Goal: Transaction & Acquisition: Purchase product/service

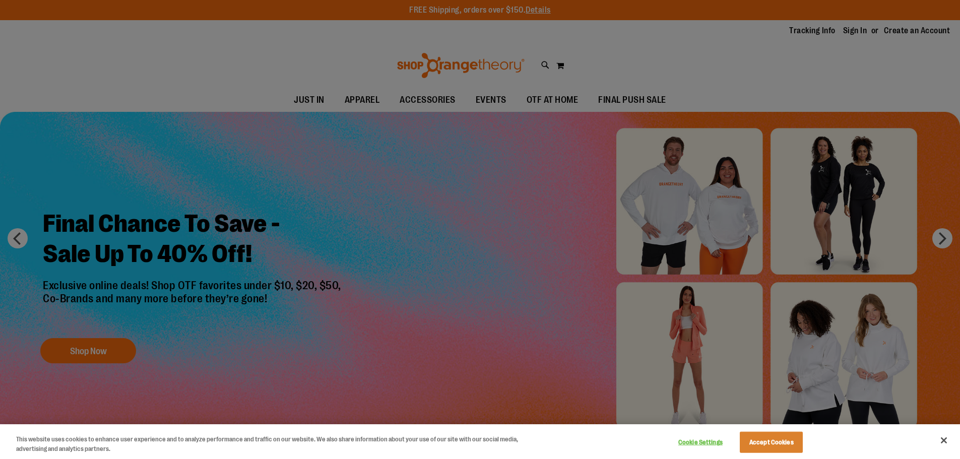
click at [105, 348] on div at bounding box center [480, 229] width 960 height 459
click at [944, 441] on button "Close" at bounding box center [944, 440] width 22 height 22
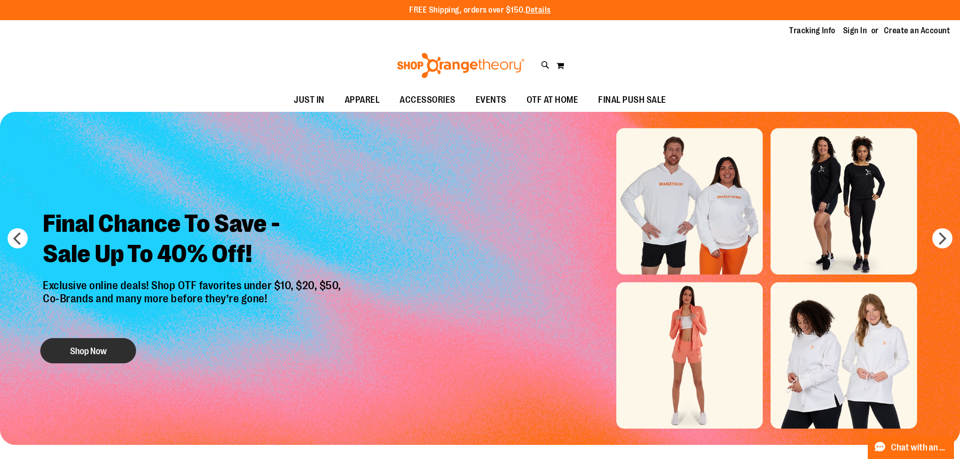
click at [66, 338] on div "Final Chance To Save - Sale Up To 40% Off! Exclusive online deals! Shop OTF fav…" at bounding box center [193, 285] width 316 height 168
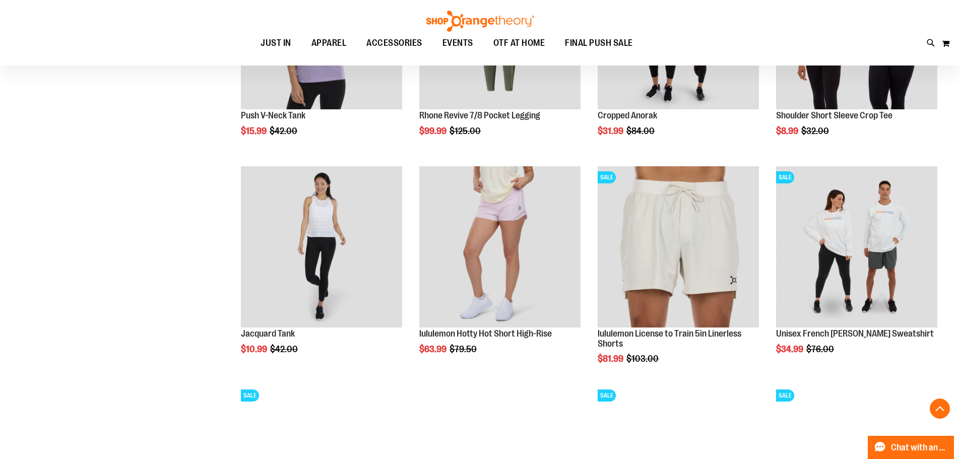
scroll to position [957, 0]
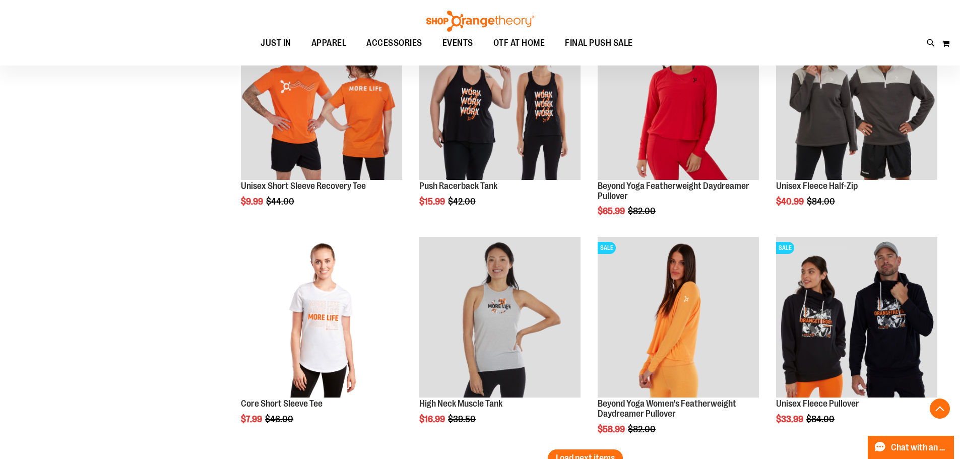
scroll to position [1763, 0]
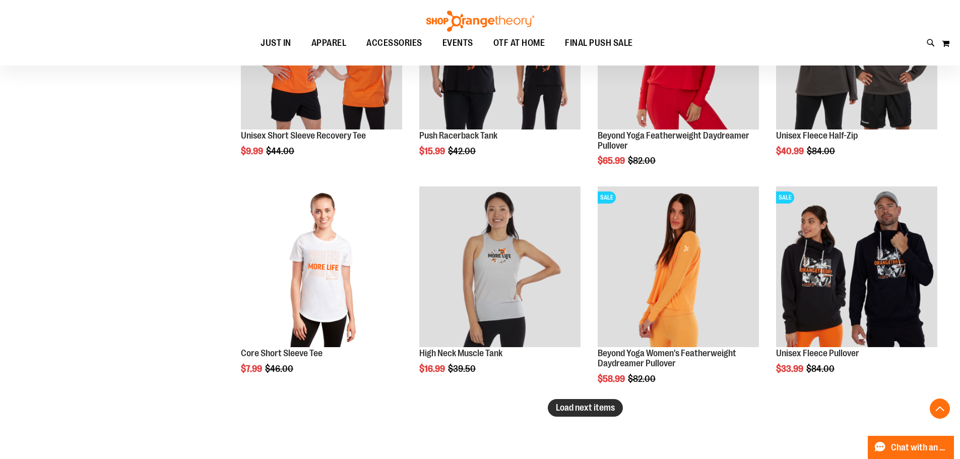
type input "**********"
click at [585, 403] on span "Load next items" at bounding box center [585, 408] width 59 height 10
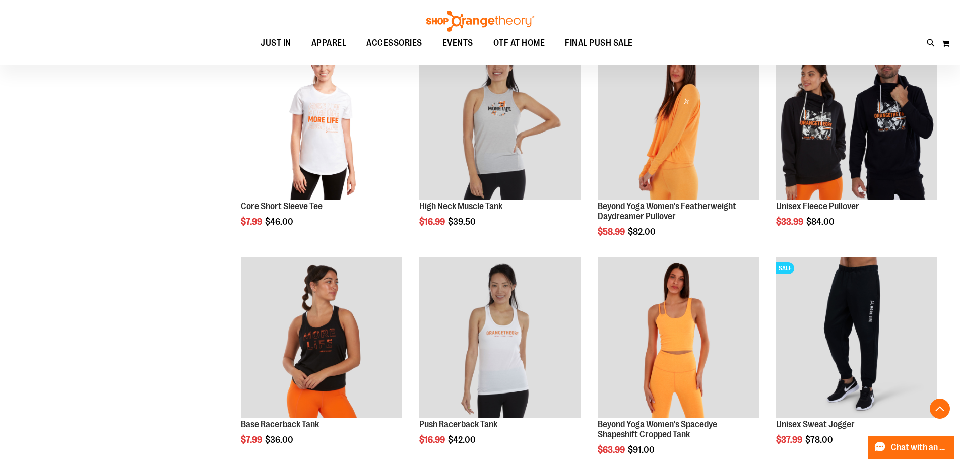
scroll to position [1965, 0]
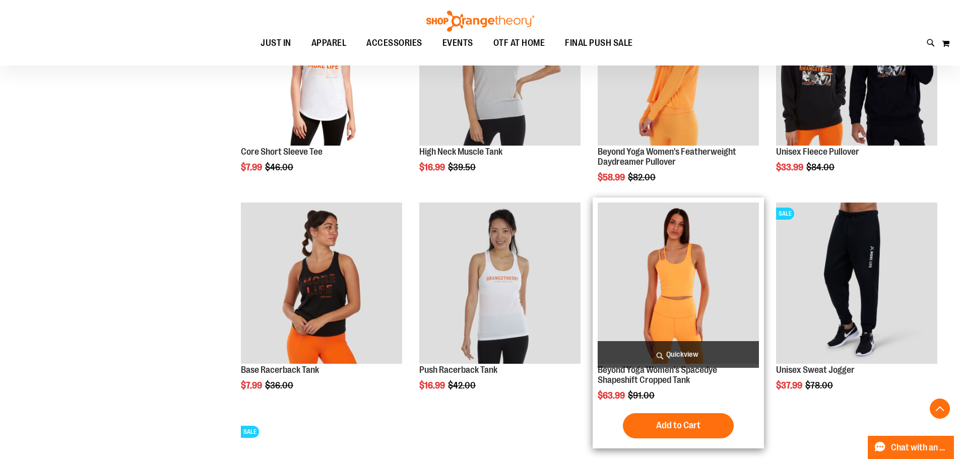
click at [659, 322] on img "product" at bounding box center [678, 283] width 161 height 161
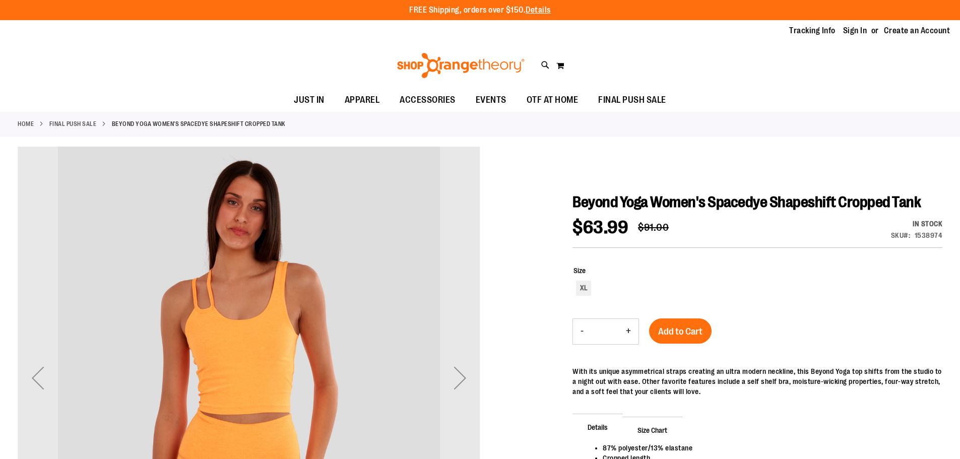
type input "**********"
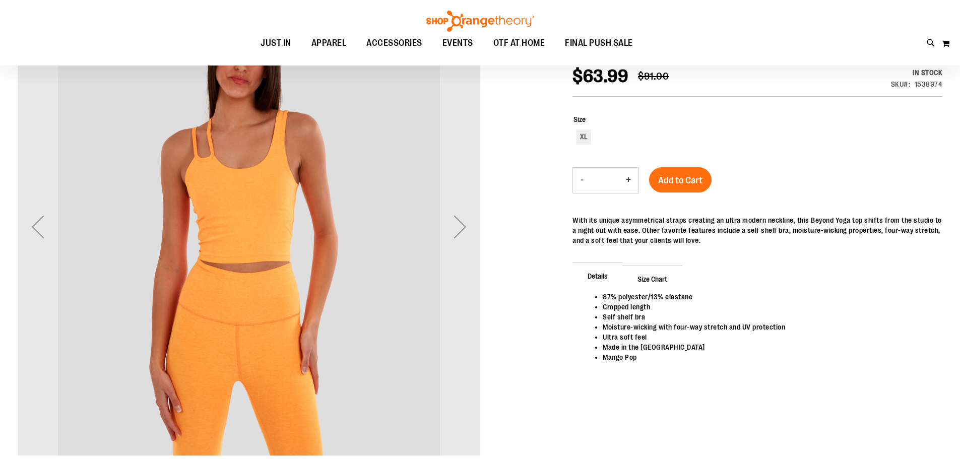
scroll to position [150, 0]
click at [464, 230] on div "Next" at bounding box center [460, 227] width 40 height 40
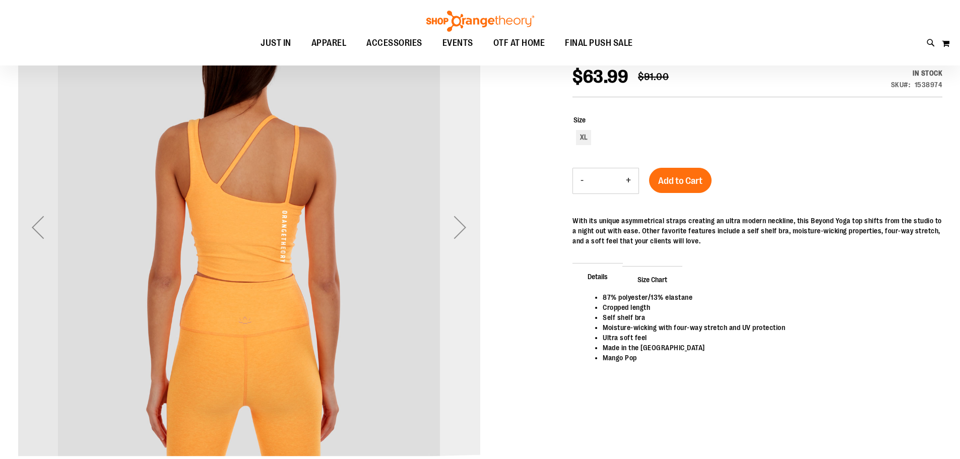
click at [464, 230] on div "Next" at bounding box center [460, 227] width 40 height 40
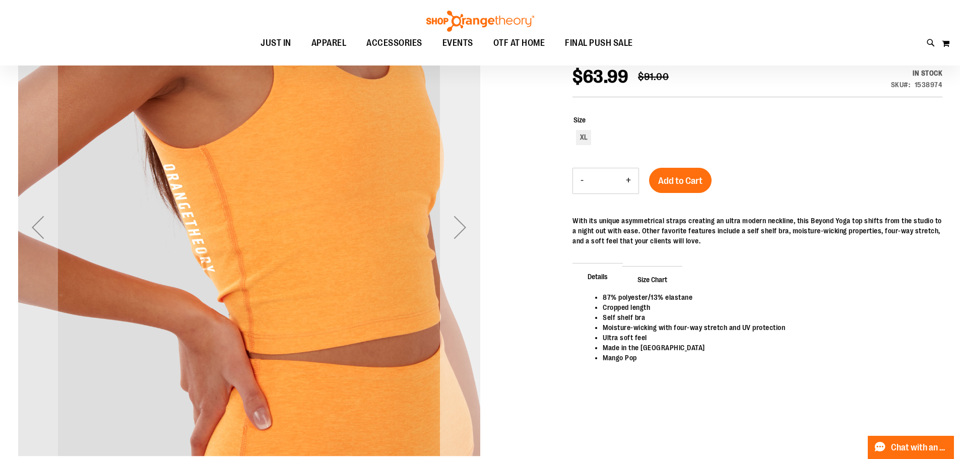
click at [464, 230] on div "Next" at bounding box center [460, 227] width 40 height 40
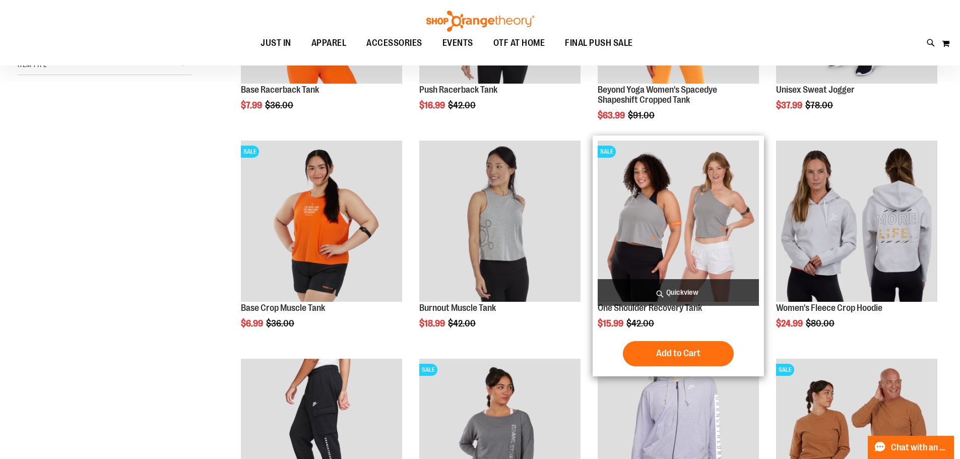
scroll to position [251, 0]
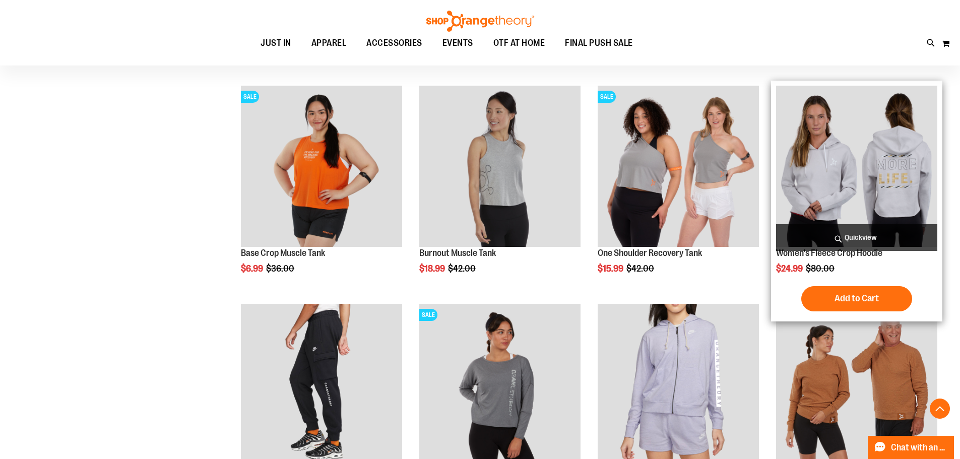
type input "**********"
click at [845, 173] on img "product" at bounding box center [856, 166] width 161 height 161
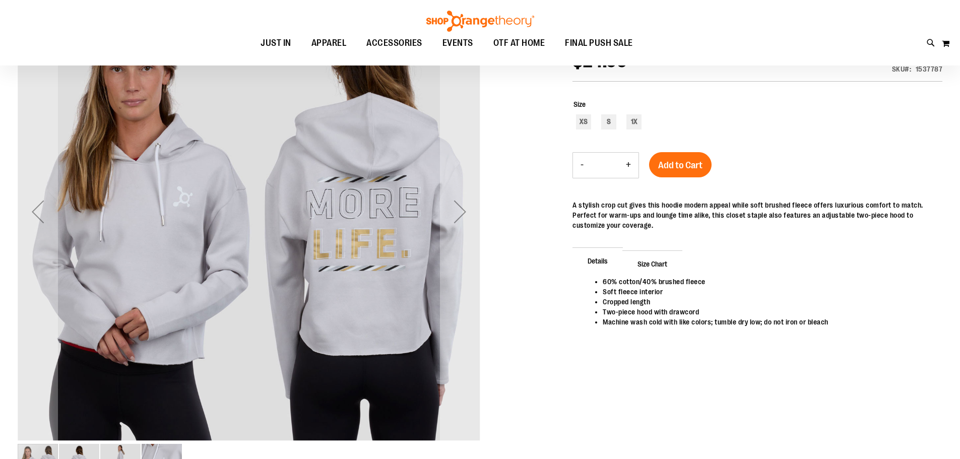
scroll to position [49, 0]
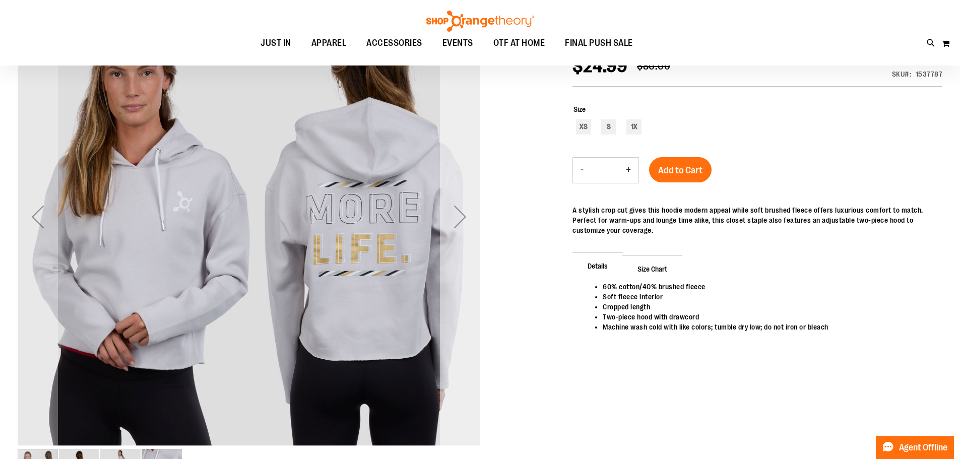
type input "**********"
click at [464, 225] on div "Next" at bounding box center [460, 217] width 40 height 40
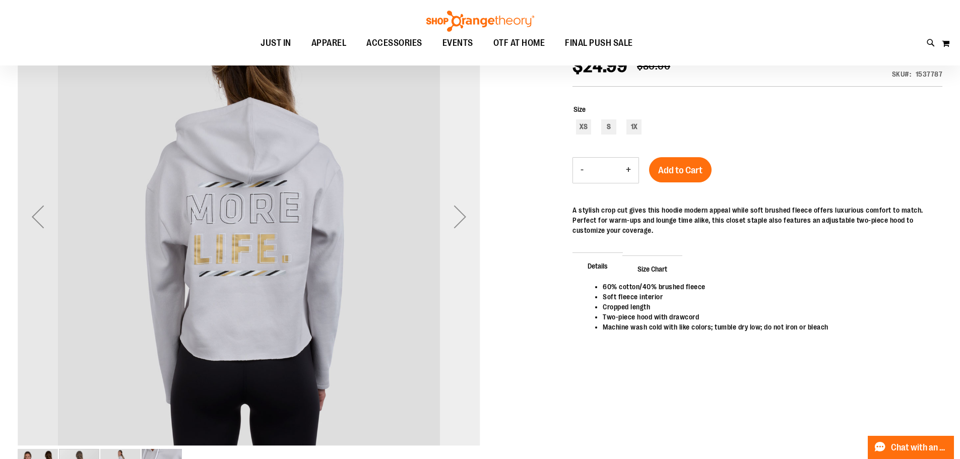
click at [464, 225] on div "Next" at bounding box center [460, 217] width 40 height 40
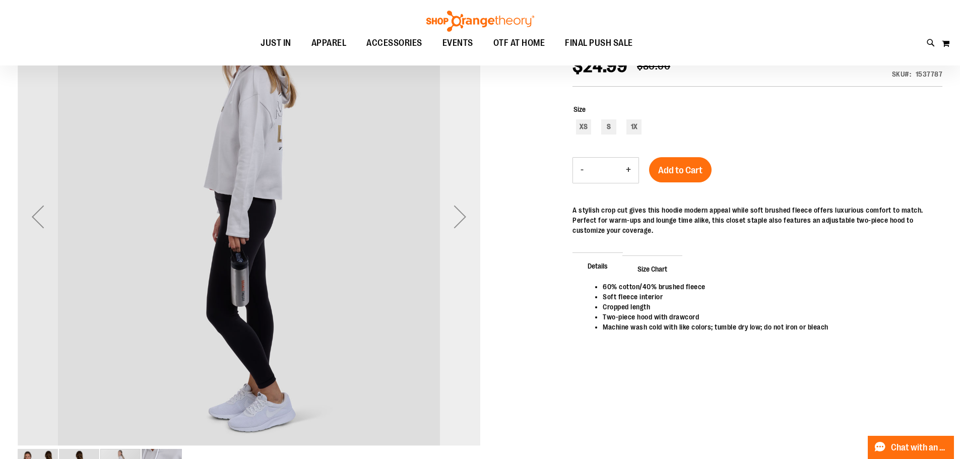
click at [464, 225] on div "Next" at bounding box center [460, 217] width 40 height 40
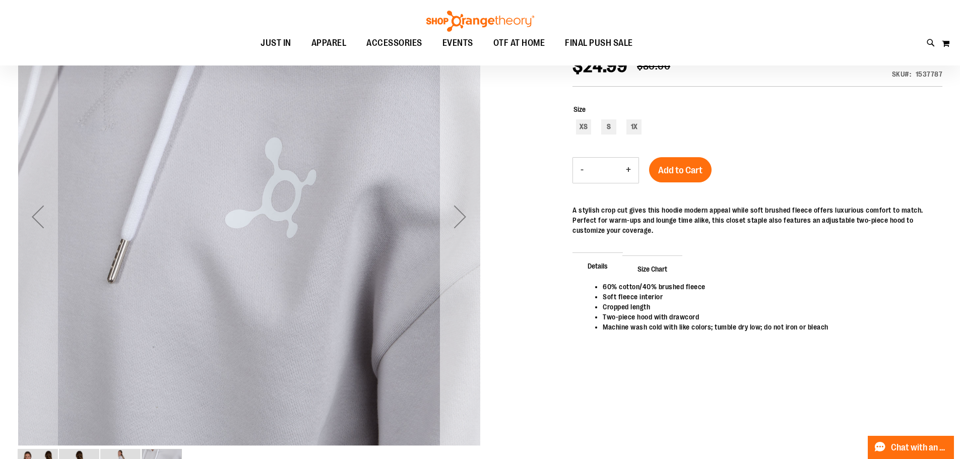
click at [464, 225] on div "Next" at bounding box center [460, 217] width 40 height 40
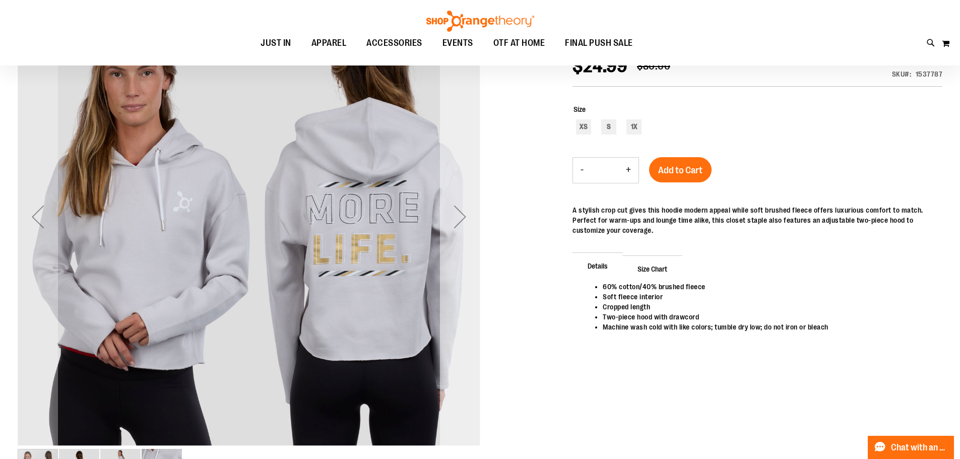
click at [464, 225] on div "Next" at bounding box center [460, 217] width 40 height 40
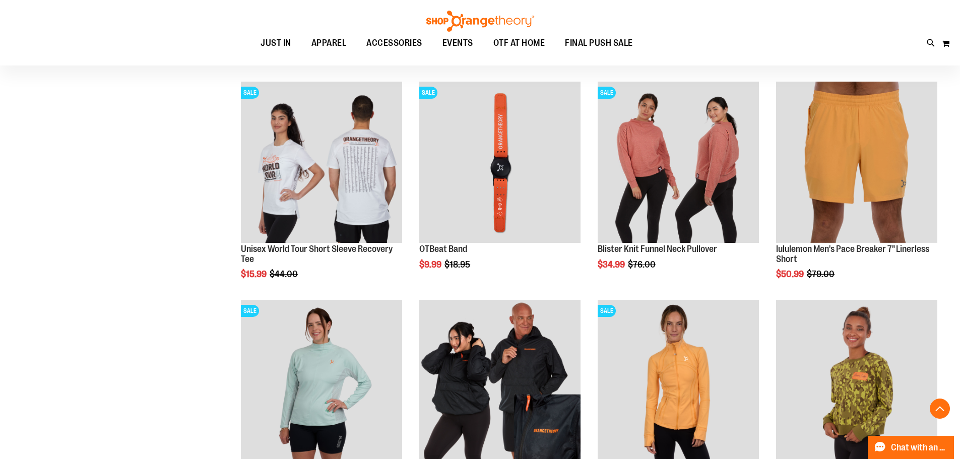
scroll to position [1043, 0]
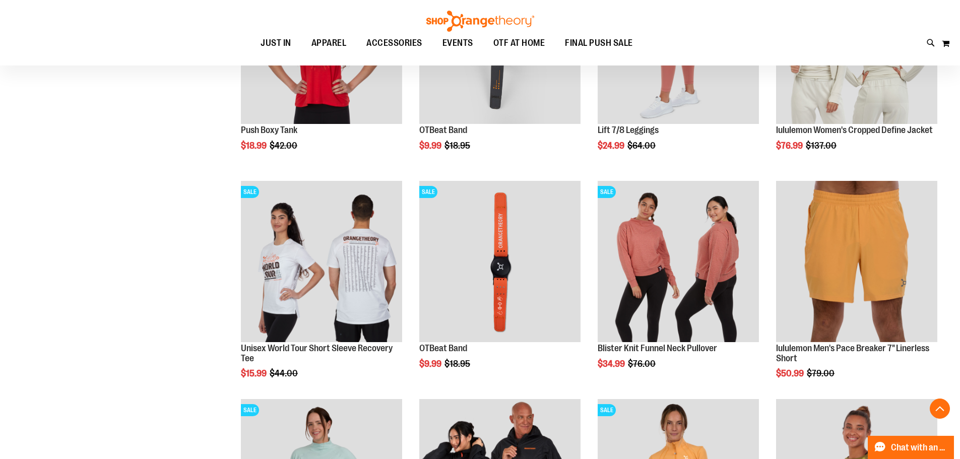
scroll to position [741, 0]
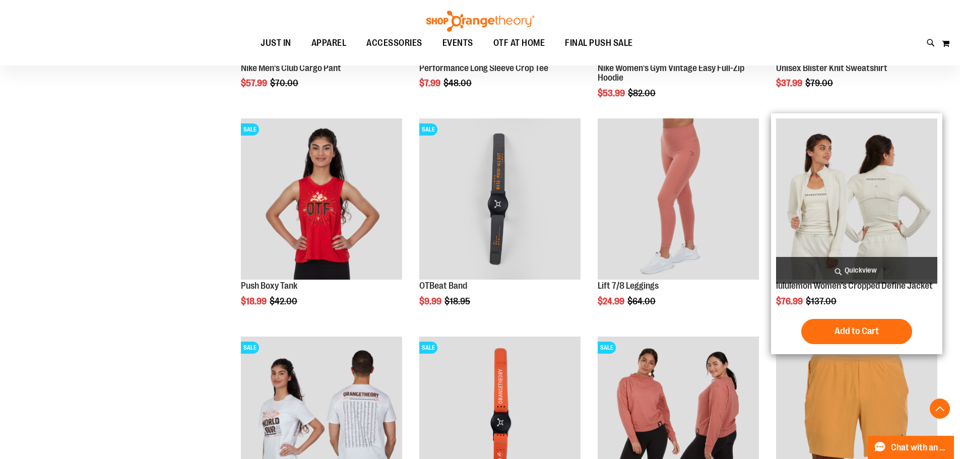
type input "**********"
click at [821, 167] on img "product" at bounding box center [856, 198] width 161 height 161
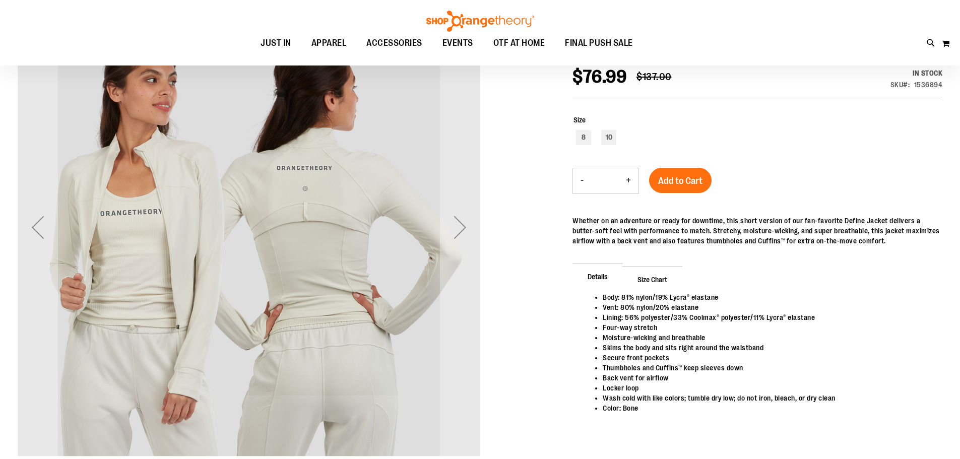
scroll to position [151, 0]
type input "**********"
click at [453, 234] on div "Next" at bounding box center [460, 227] width 40 height 40
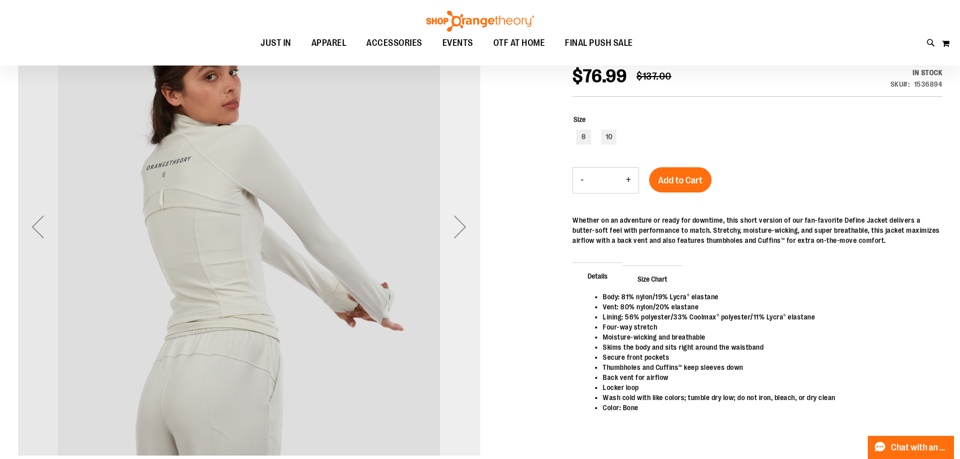
click at [453, 234] on div "Next" at bounding box center [460, 227] width 40 height 40
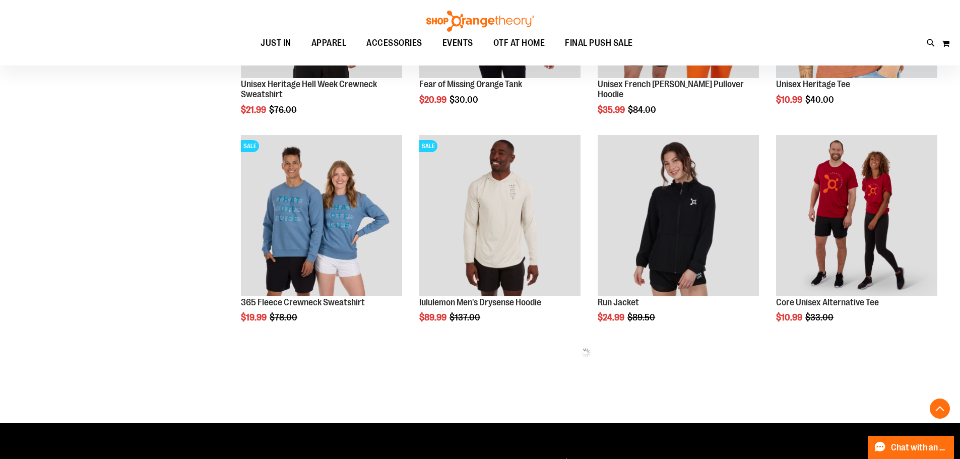
scroll to position [496, 0]
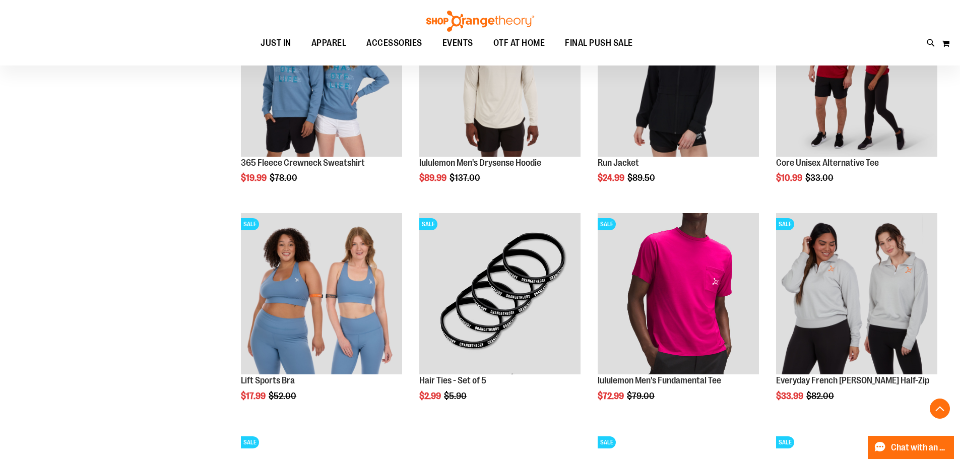
scroll to position [546, 0]
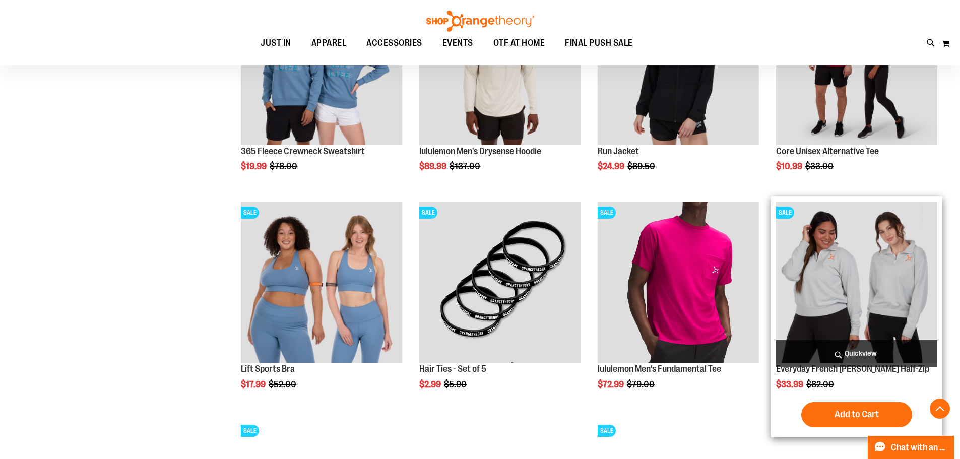
type input "**********"
click at [836, 294] on img "product" at bounding box center [856, 282] width 161 height 161
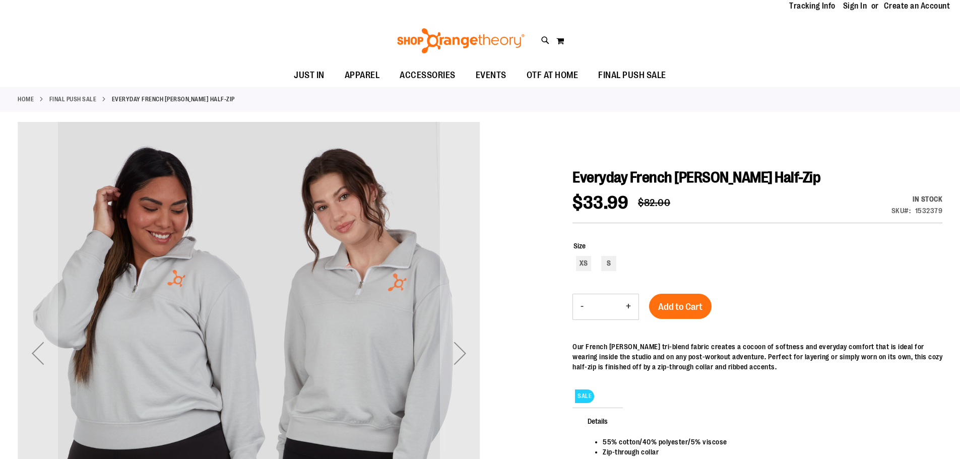
scroll to position [50, 0]
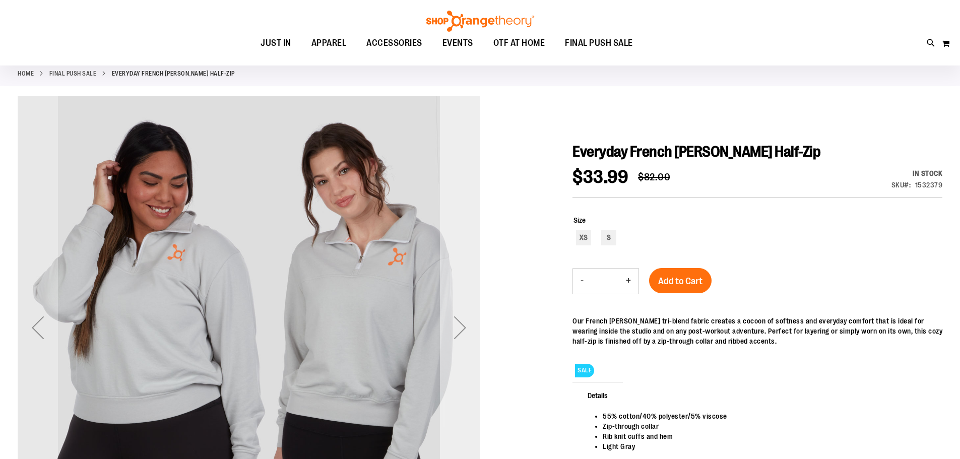
type input "**********"
click at [454, 333] on div "Next" at bounding box center [460, 327] width 40 height 40
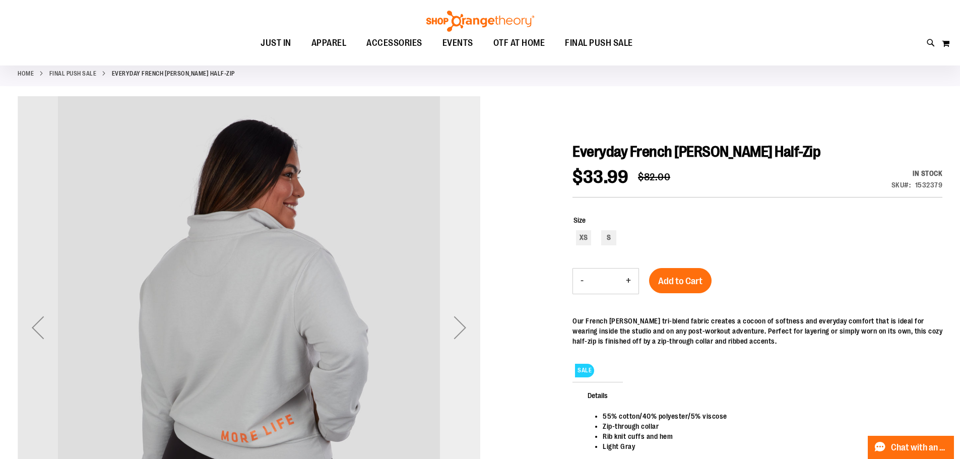
click at [454, 333] on div "Next" at bounding box center [460, 327] width 40 height 40
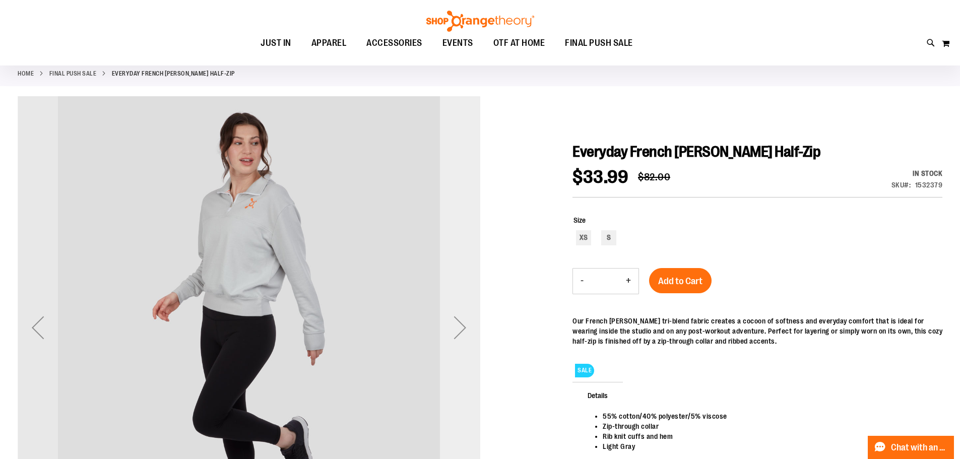
click at [454, 333] on div "Next" at bounding box center [460, 327] width 40 height 40
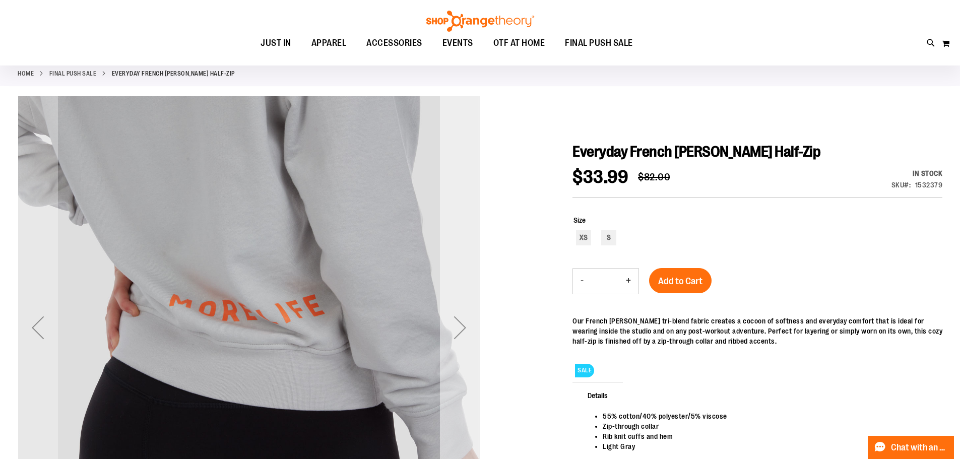
click at [454, 333] on div "Next" at bounding box center [460, 327] width 40 height 40
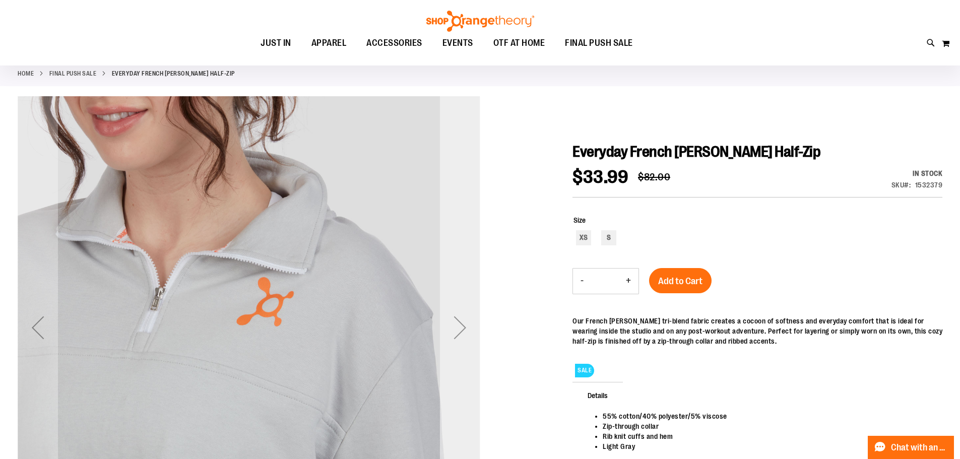
click at [454, 333] on div "Next" at bounding box center [460, 327] width 40 height 40
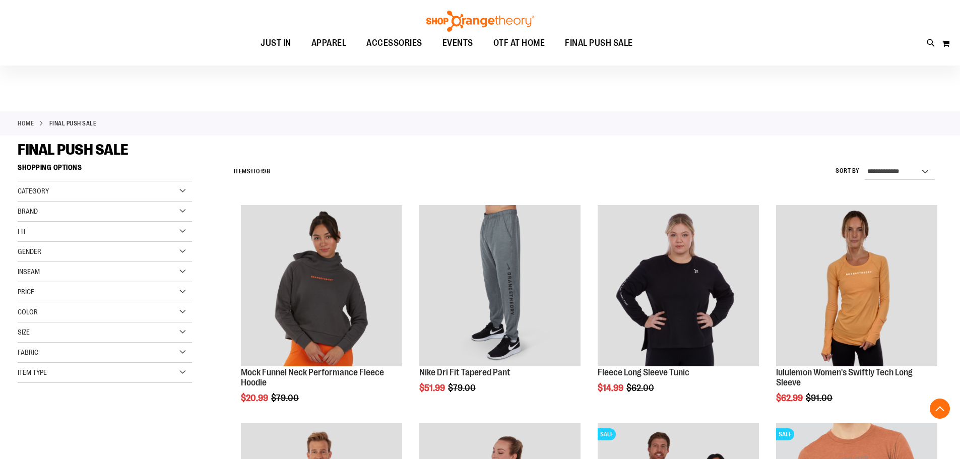
scroll to position [546, 0]
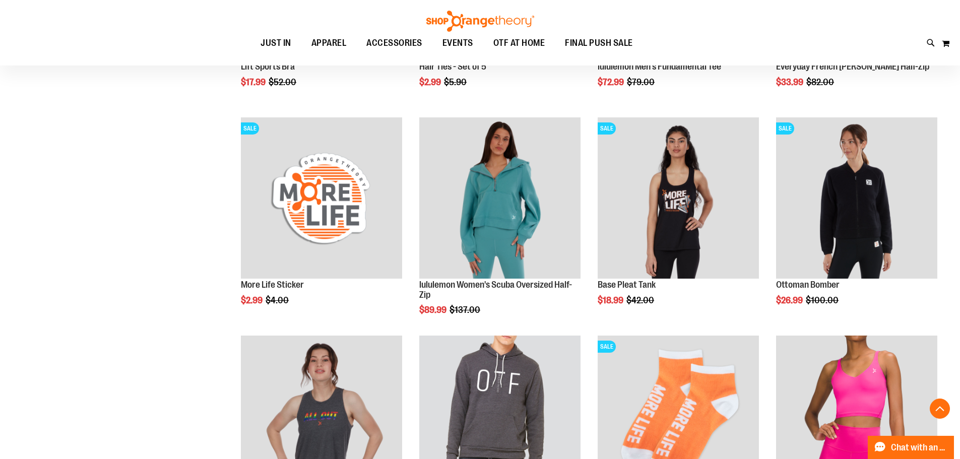
scroll to position [949, 0]
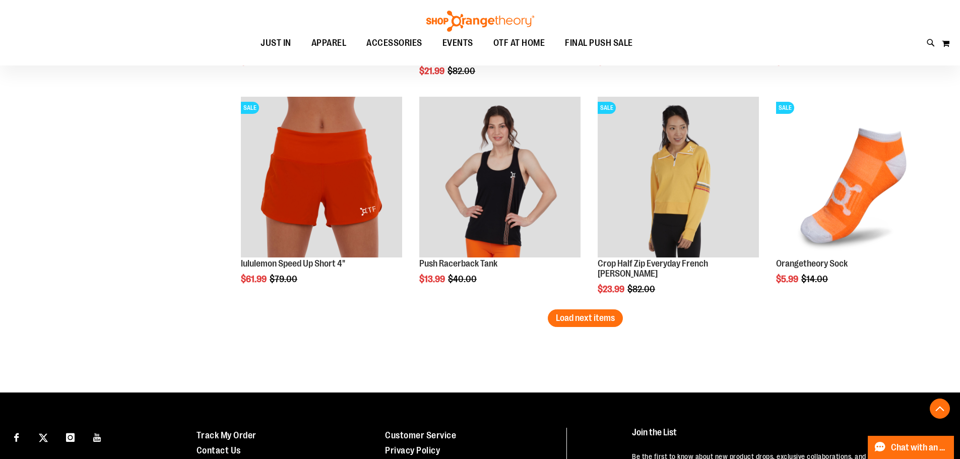
scroll to position [1755, 0]
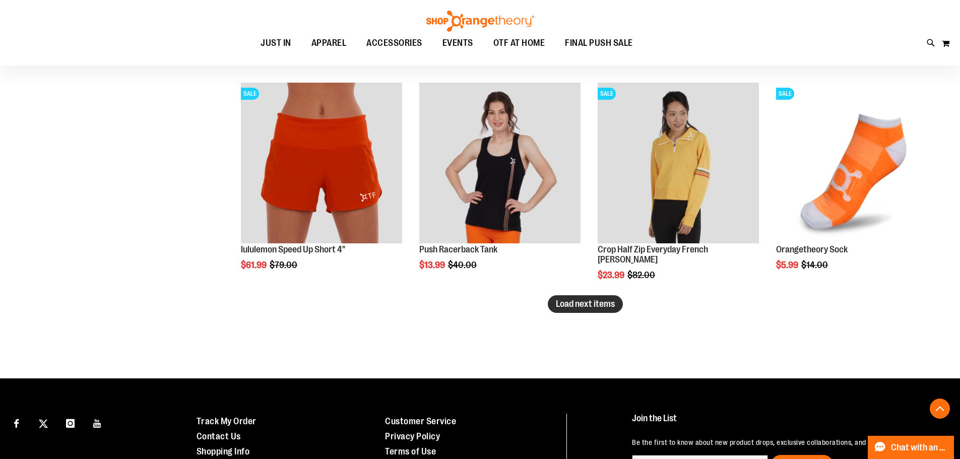
type input "**********"
drag, startPoint x: 603, startPoint y: 308, endPoint x: 591, endPoint y: 308, distance: 12.6
click at [603, 308] on span "Load next items" at bounding box center [585, 304] width 59 height 10
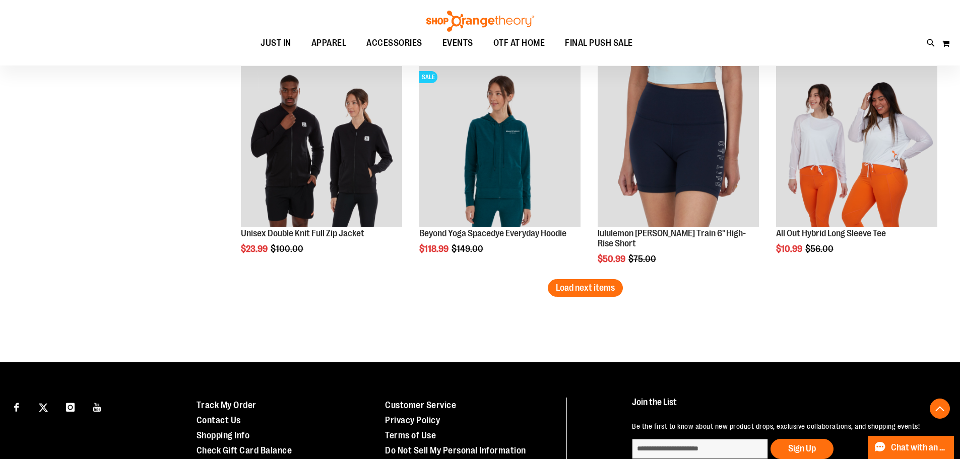
scroll to position [2461, 0]
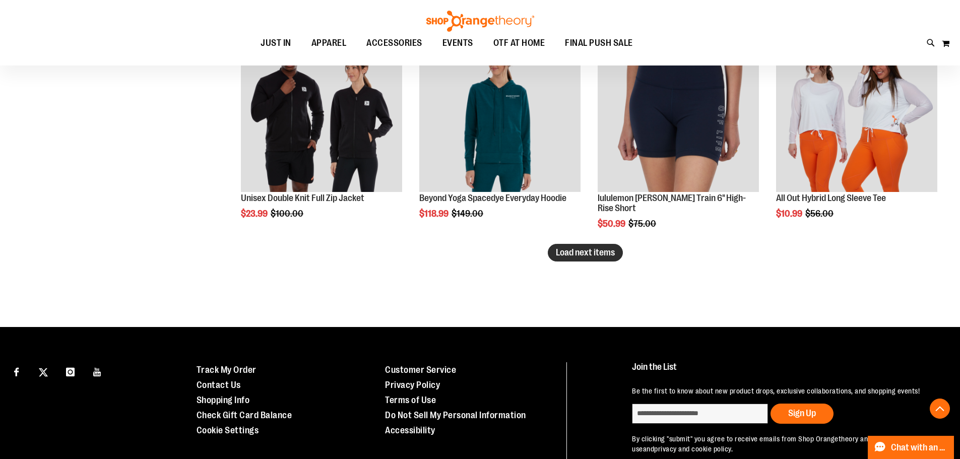
click at [584, 253] on span "Load next items" at bounding box center [585, 252] width 59 height 10
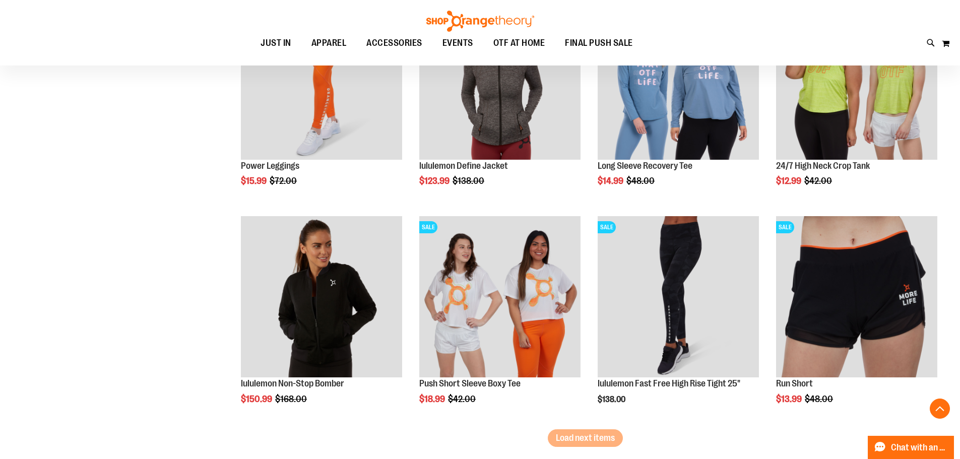
scroll to position [2965, 0]
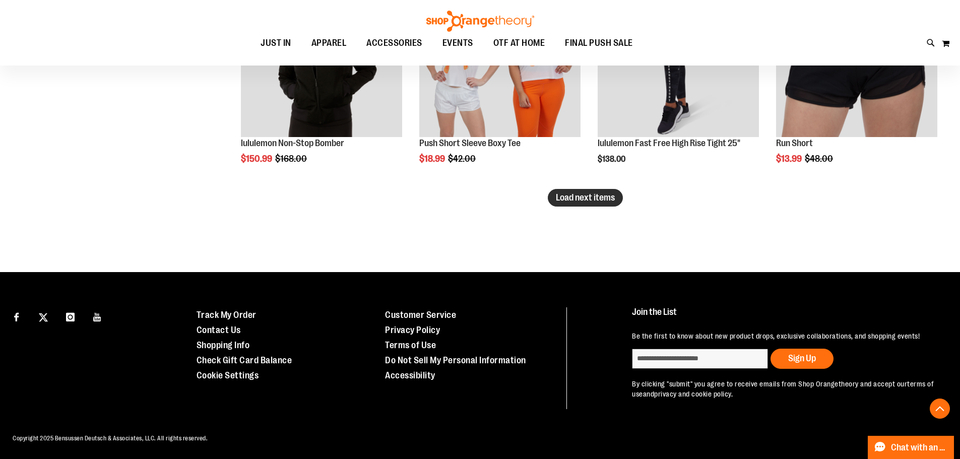
click at [588, 203] on button "Load next items" at bounding box center [585, 198] width 75 height 18
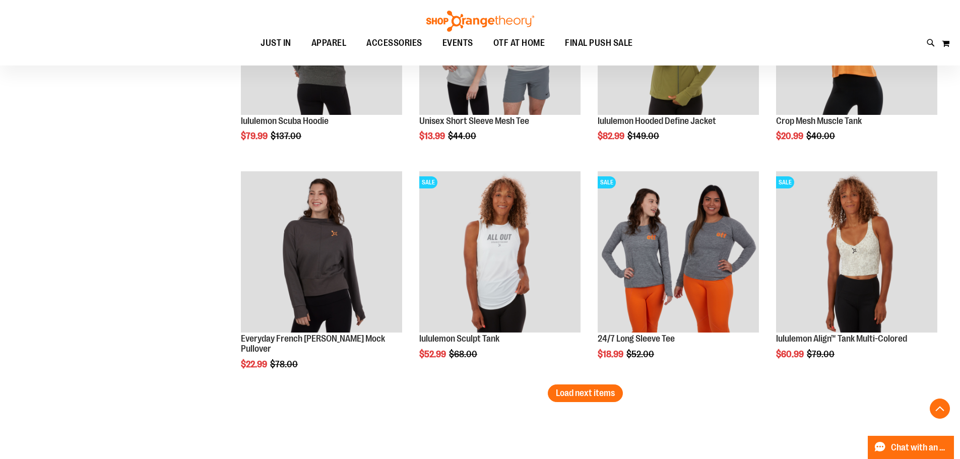
scroll to position [3622, 0]
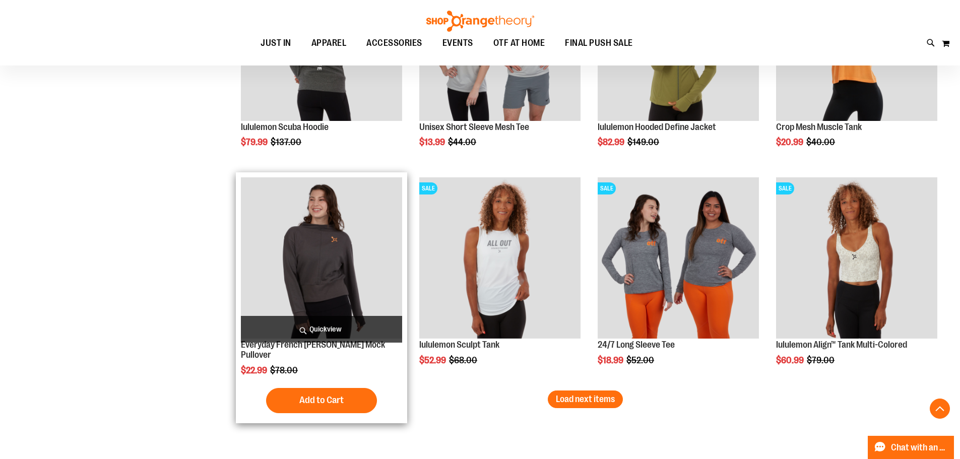
click at [328, 264] on img "product" at bounding box center [321, 257] width 161 height 161
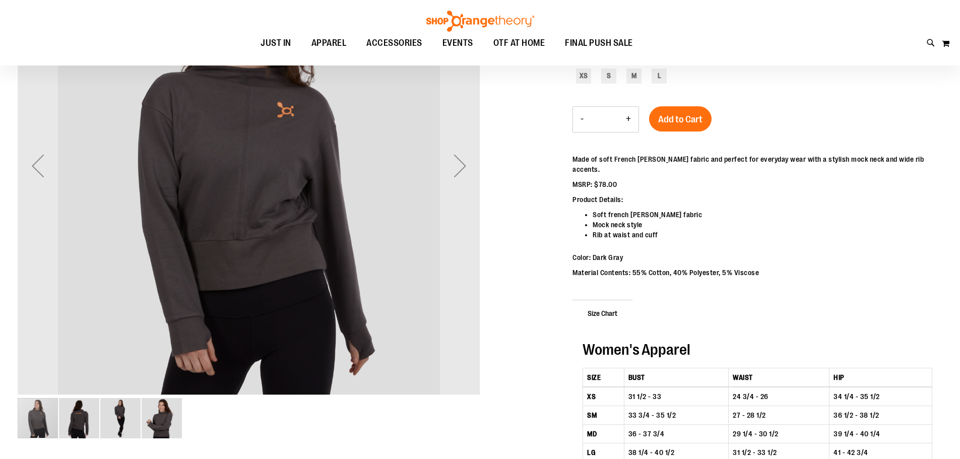
scroll to position [100, 0]
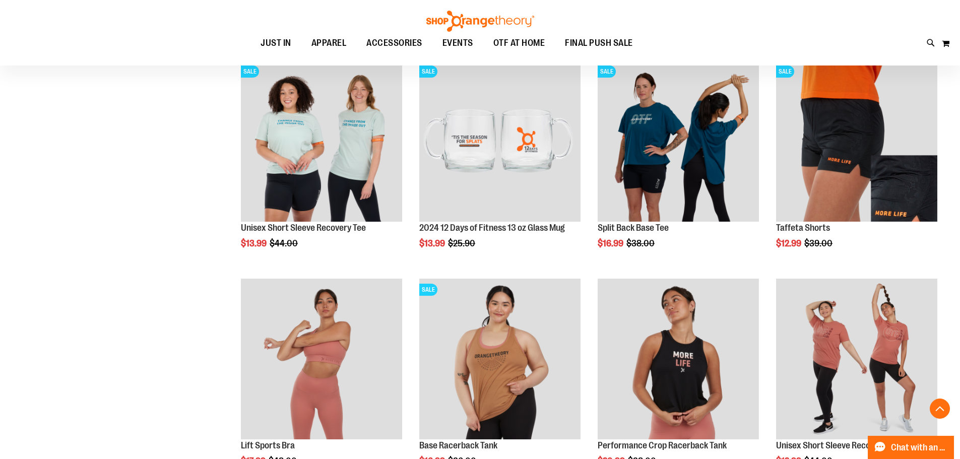
scroll to position [1058, 0]
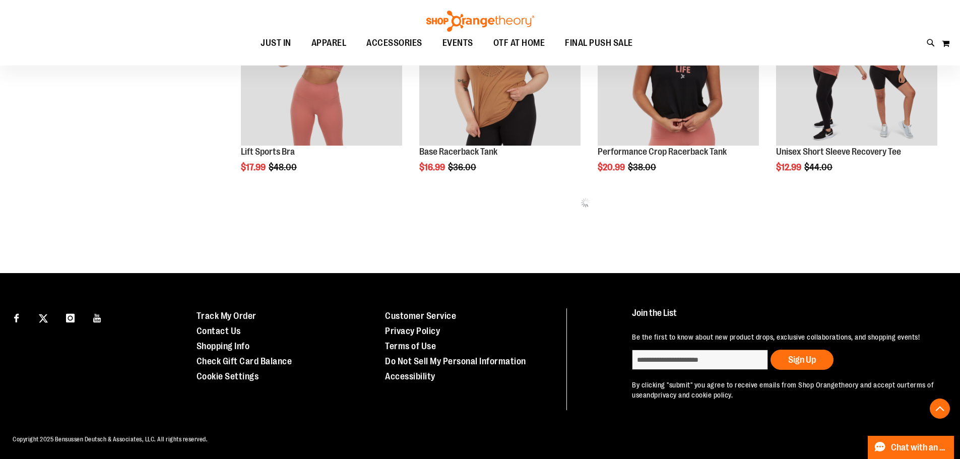
scroll to position [1337, 0]
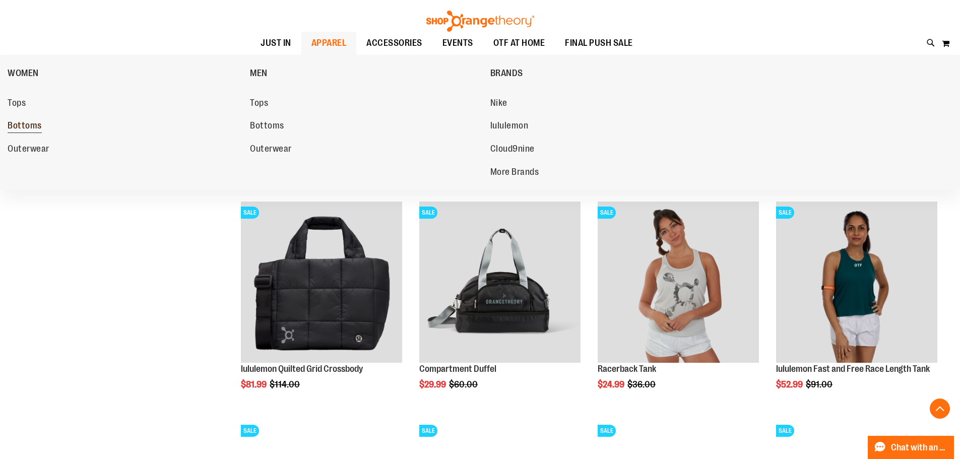
type input "**********"
click at [21, 129] on span "Bottoms" at bounding box center [25, 126] width 34 height 13
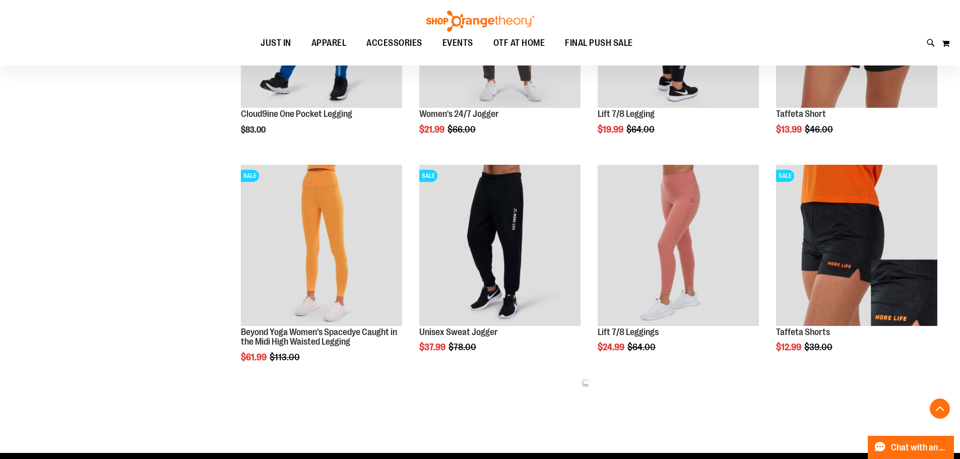
scroll to position [604, 0]
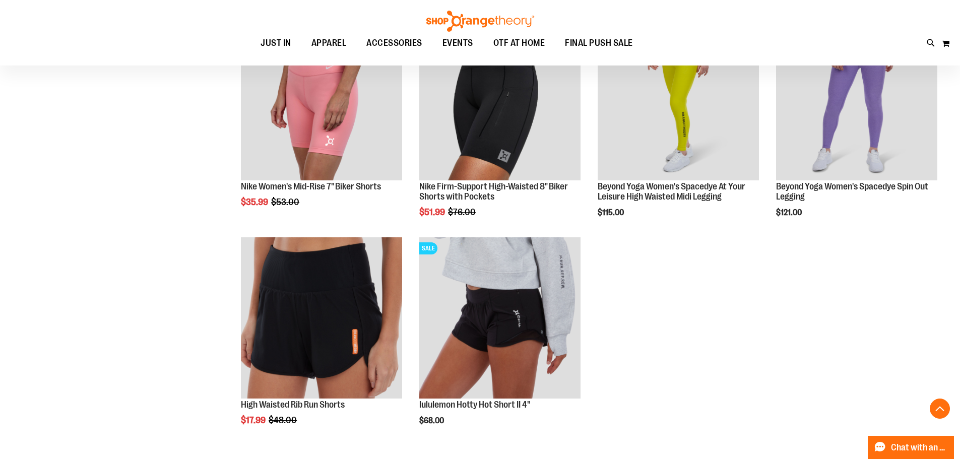
scroll to position [1561, 0]
